Goal: Navigation & Orientation: Find specific page/section

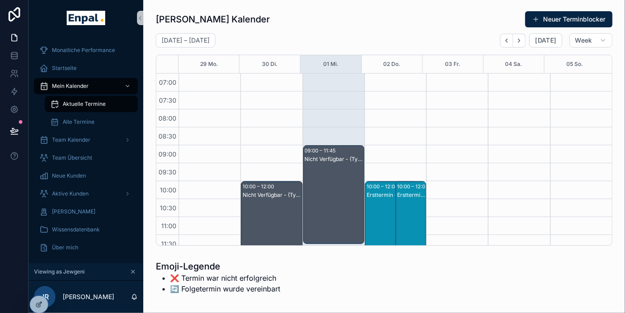
scroll to position [300, 0]
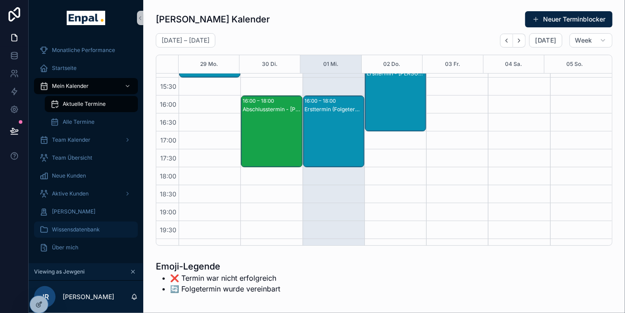
click at [67, 224] on div "Wissensdatenbank" at bounding box center [85, 229] width 93 height 14
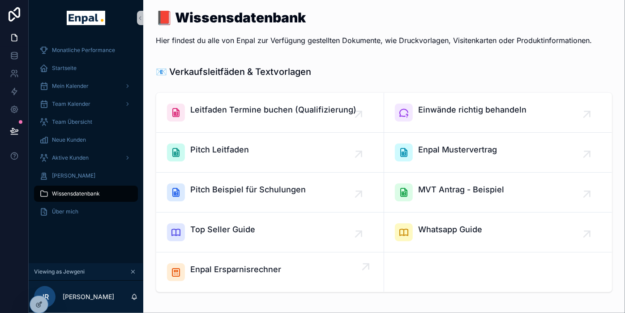
click at [267, 270] on span "Enpal Ersparnisrechner" at bounding box center [235, 269] width 91 height 13
click at [83, 103] on span "Team Kalender" at bounding box center [71, 103] width 39 height 7
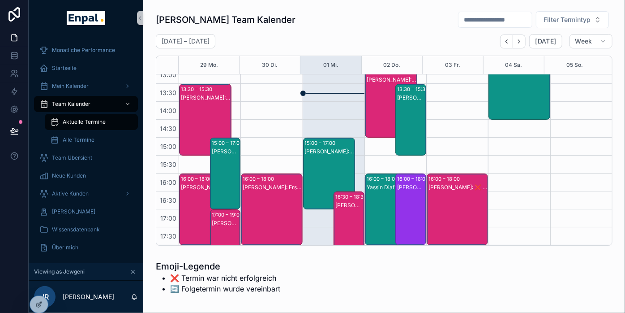
scroll to position [201, 0]
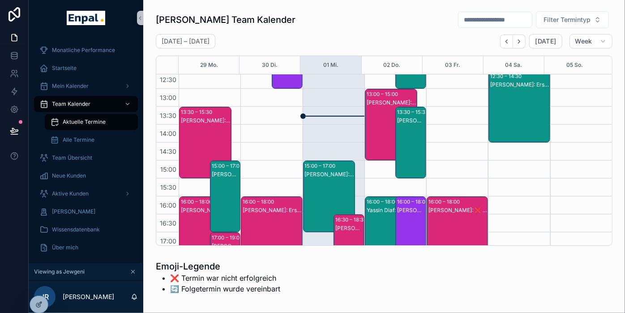
click at [317, 174] on div "[PERSON_NAME]: Abschlusstermin (Folgetermin) - [PERSON_NAME]" at bounding box center [330, 174] width 50 height 7
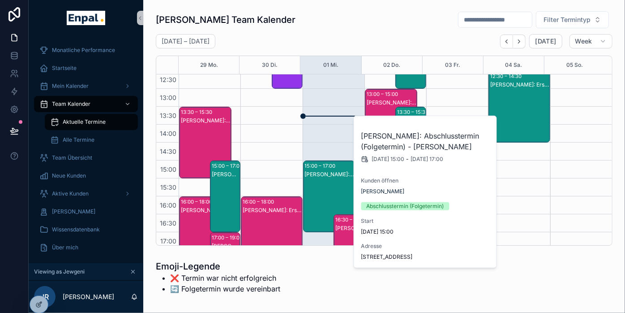
click at [303, 144] on div "09:00 – 11:45 Nicht Verfügbar 15:00 – 17:00 [PERSON_NAME]: Abschlusstermin (Fol…" at bounding box center [334, 142] width 62 height 537
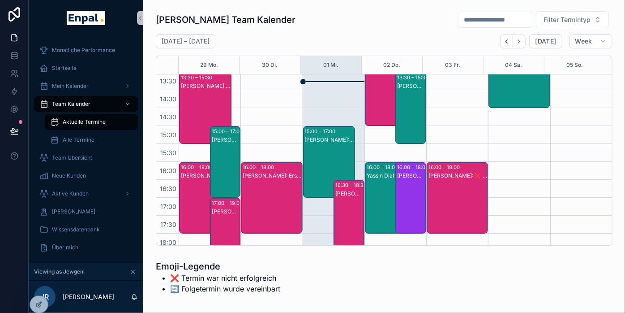
scroll to position [251, 0]
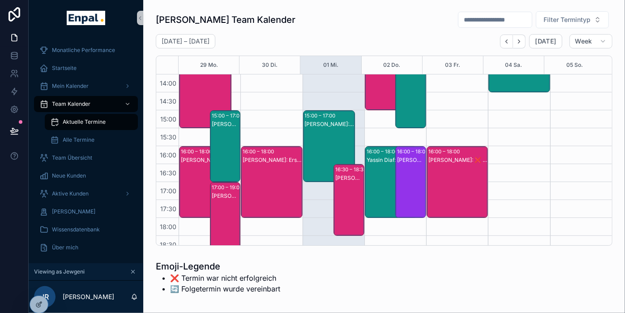
click at [316, 141] on div "[PERSON_NAME]: Abschlusstermin (Folgetermin) - [PERSON_NAME]" at bounding box center [330, 155] width 50 height 70
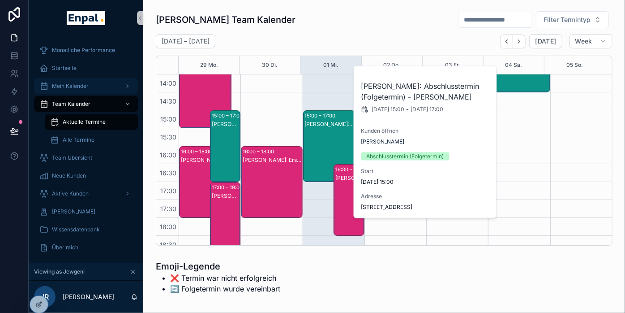
click at [83, 81] on div "Mein Kalender" at bounding box center [85, 86] width 93 height 14
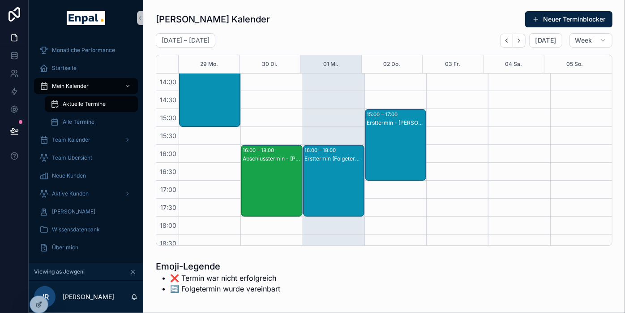
scroll to position [300, 0]
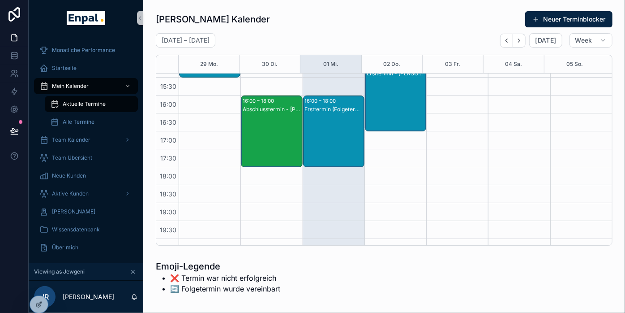
click at [335, 146] on div "Ersttermin (Folgetermin) - [PERSON_NAME]" at bounding box center [334, 140] width 59 height 70
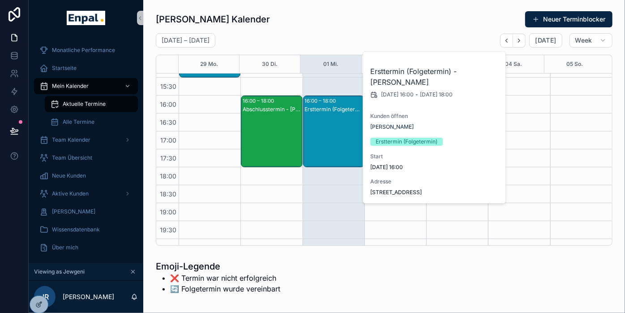
drag, startPoint x: 422, startPoint y: 198, endPoint x: 368, endPoint y: 194, distance: 53.9
click at [368, 194] on div "Ersttermin (Folgetermin) - [PERSON_NAME] [DATE] 16:00 - [DATE] 18:00 Kunden öff…" at bounding box center [434, 126] width 143 height 151
